Goal: Book appointment/travel/reservation

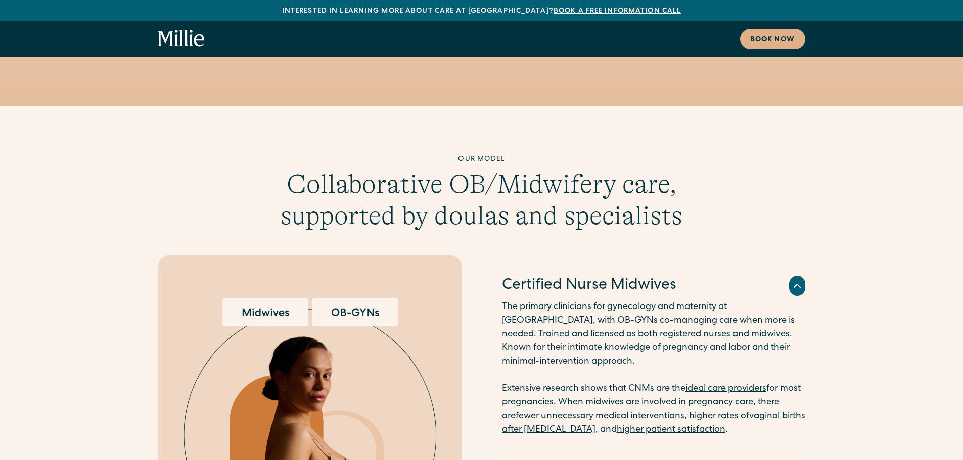
scroll to position [2678, 0]
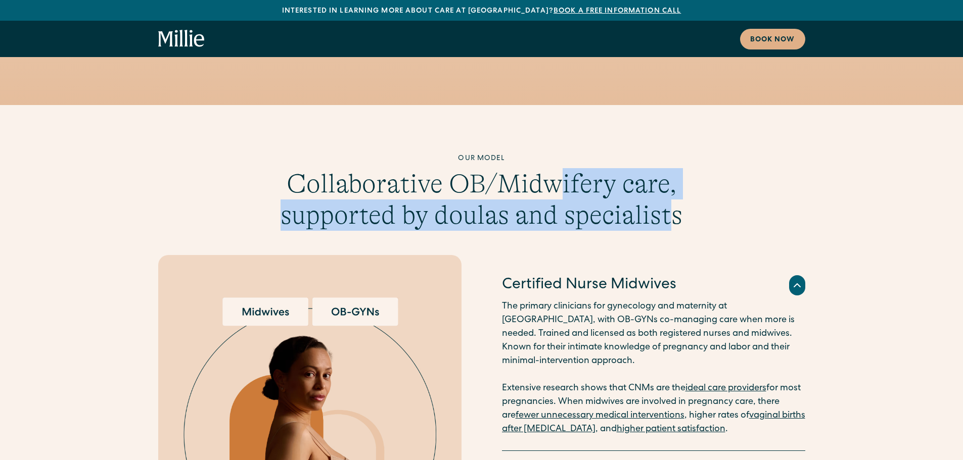
drag, startPoint x: 561, startPoint y: 127, endPoint x: 672, endPoint y: 156, distance: 115.0
click at [672, 168] on h3 "Collaborative OB/Midwifery care, supported by doulas and specialists" at bounding box center [481, 199] width 407 height 63
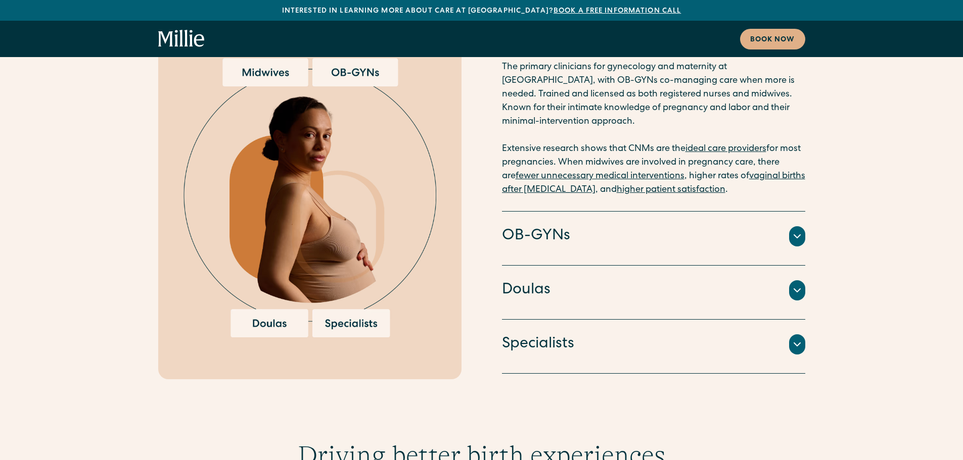
scroll to position [2982, 0]
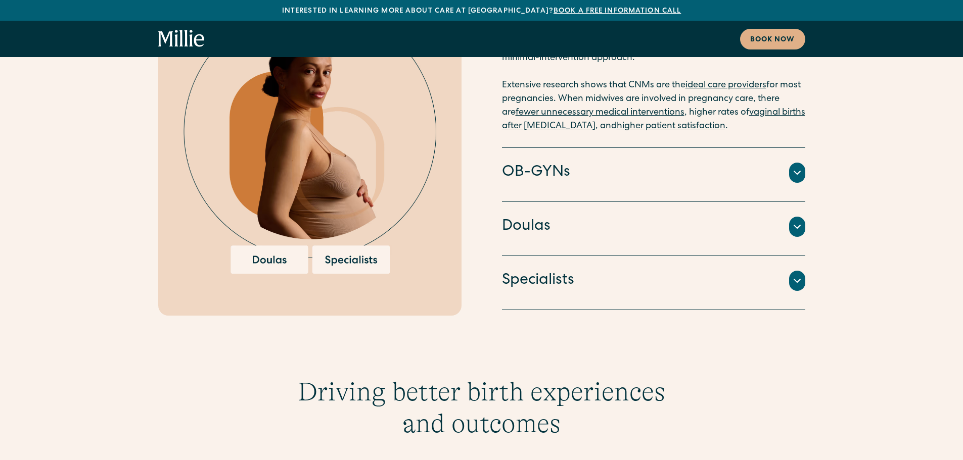
click at [797, 279] on icon at bounding box center [797, 280] width 6 height 3
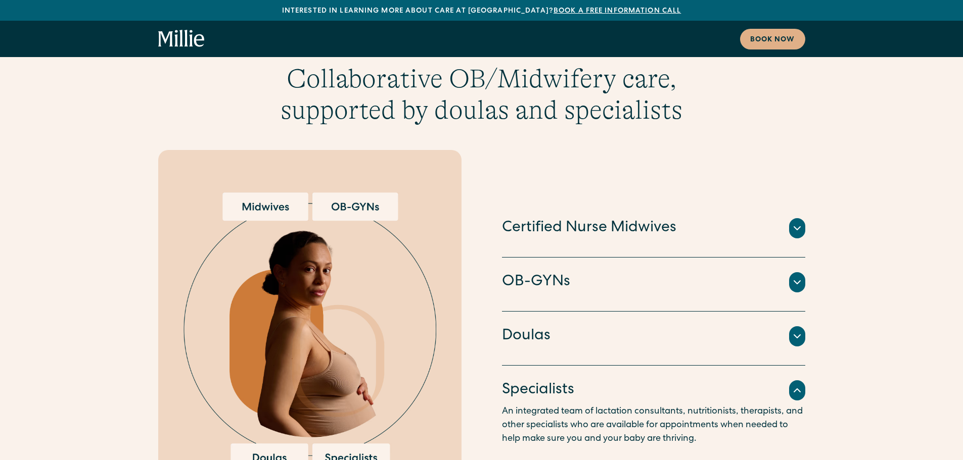
scroll to position [2780, 0]
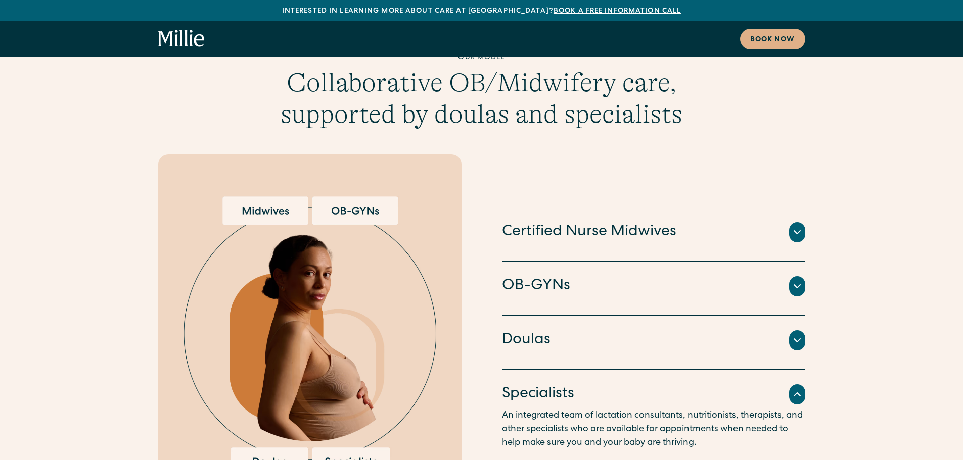
click at [580, 222] on h4 "Certified Nurse Midwives" at bounding box center [589, 232] width 174 height 21
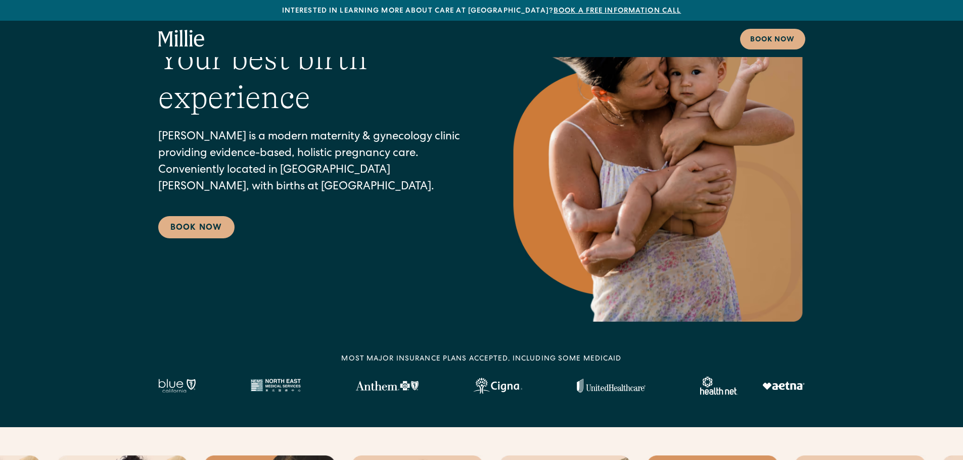
scroll to position [0, 0]
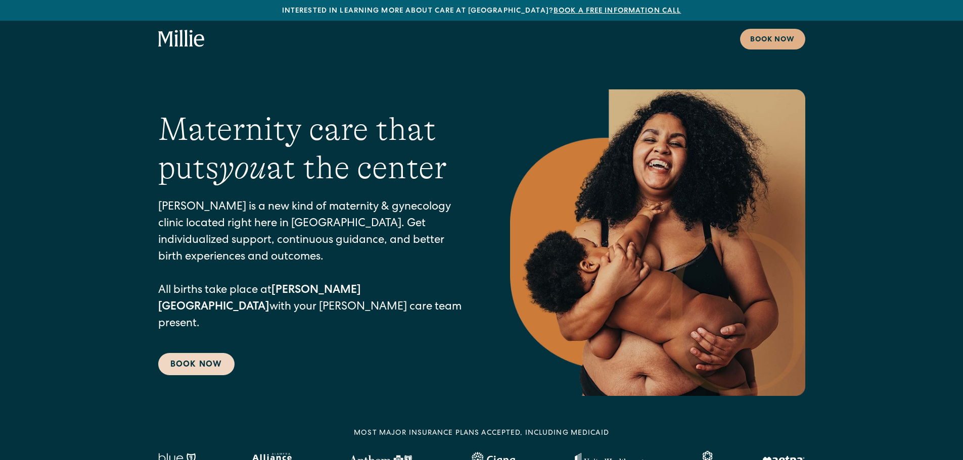
click at [185, 353] on link "Book Now" at bounding box center [196, 364] width 76 height 22
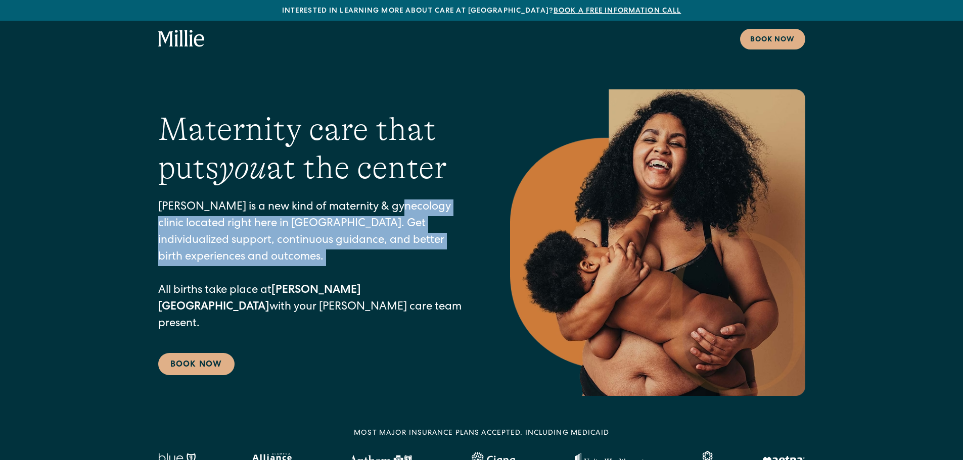
drag, startPoint x: 386, startPoint y: 226, endPoint x: 380, endPoint y: 271, distance: 45.4
click at [380, 271] on p "Millie is a new kind of maternity & gynecology clinic located right here in Ber…" at bounding box center [313, 266] width 311 height 133
click at [379, 272] on p "Millie is a new kind of maternity & gynecology clinic located right here in Ber…" at bounding box center [313, 266] width 311 height 133
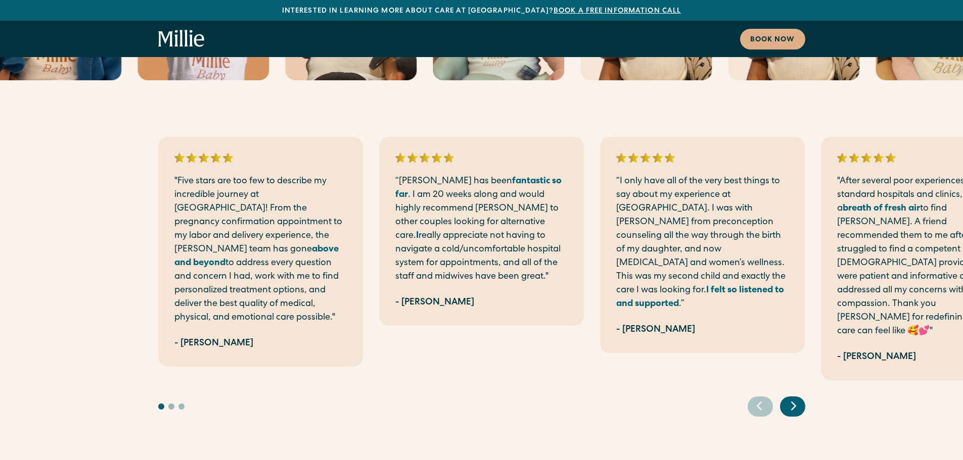
scroll to position [3437, 0]
